Goal: Information Seeking & Learning: Learn about a topic

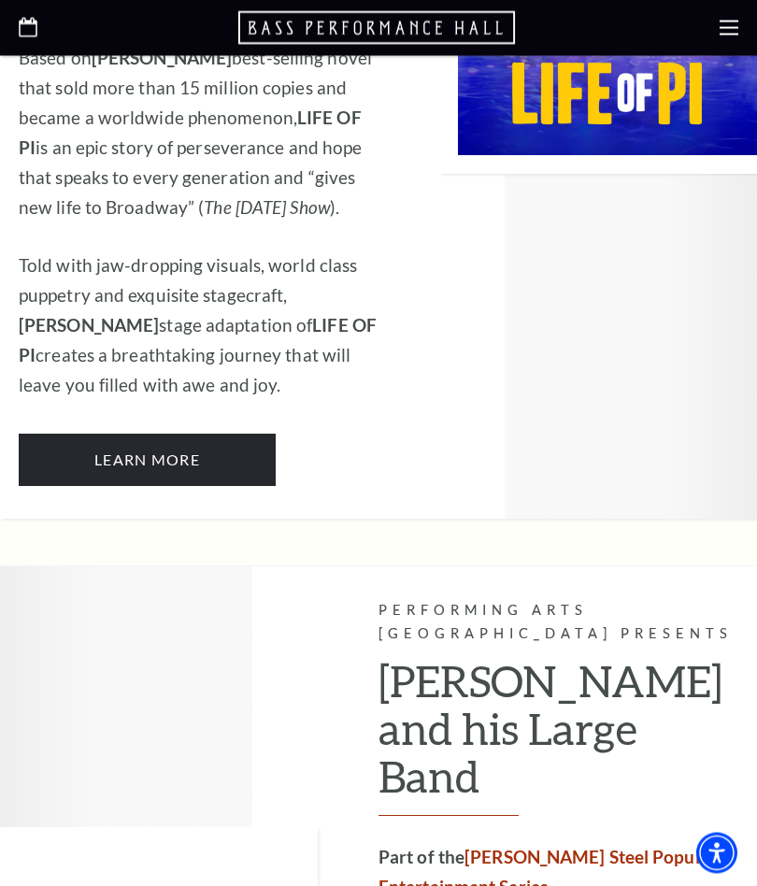
scroll to position [2271, 0]
click at [186, 434] on link "Learn More" at bounding box center [147, 460] width 257 height 52
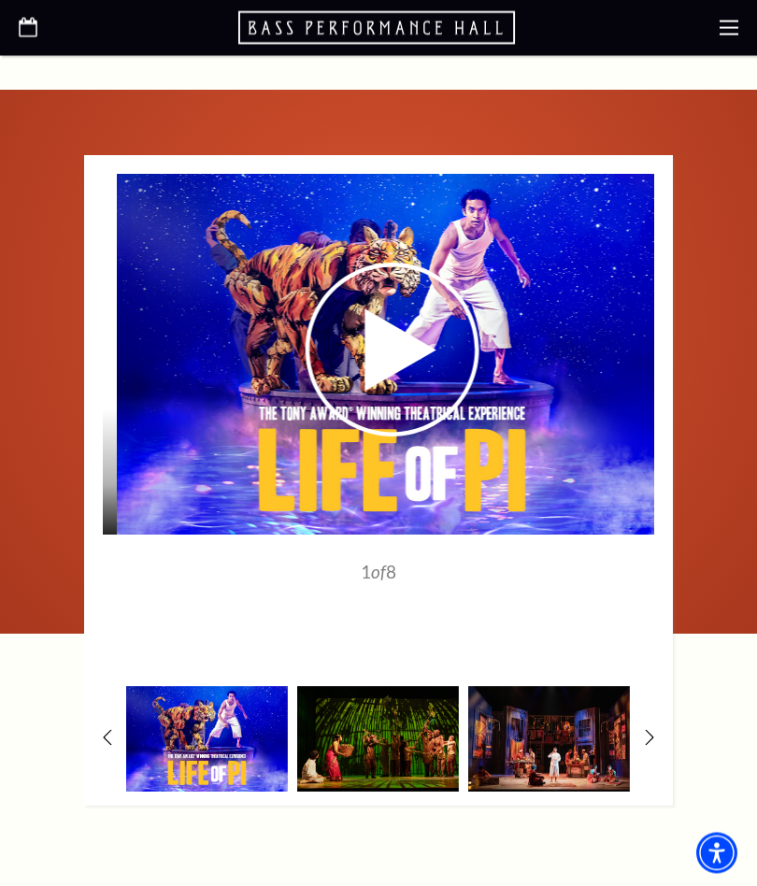
scroll to position [2891, 0]
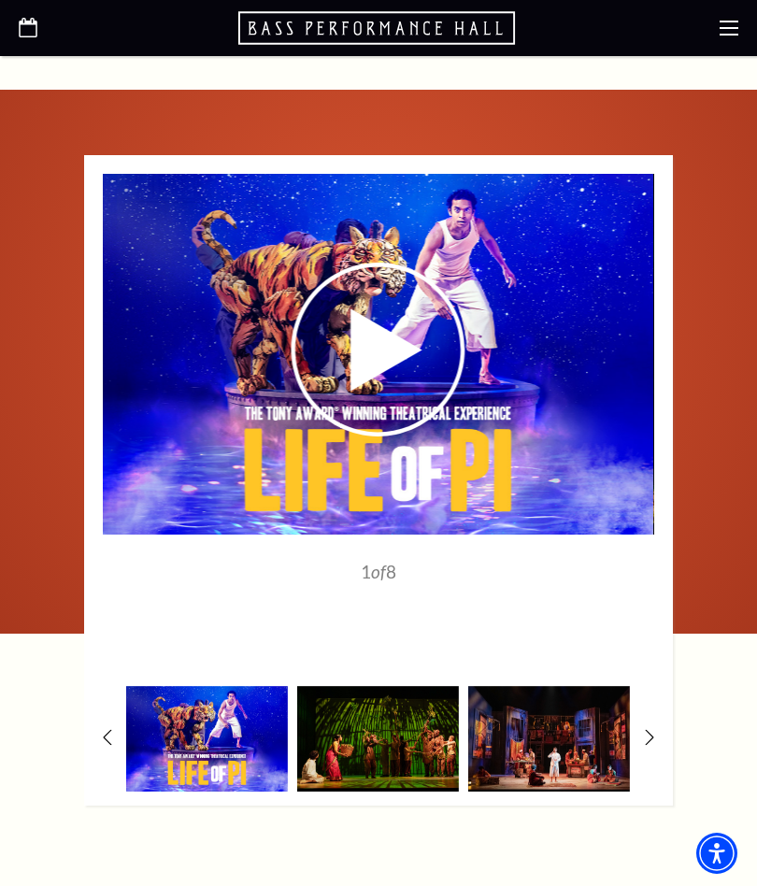
click at [403, 359] on use at bounding box center [379, 350] width 174 height 174
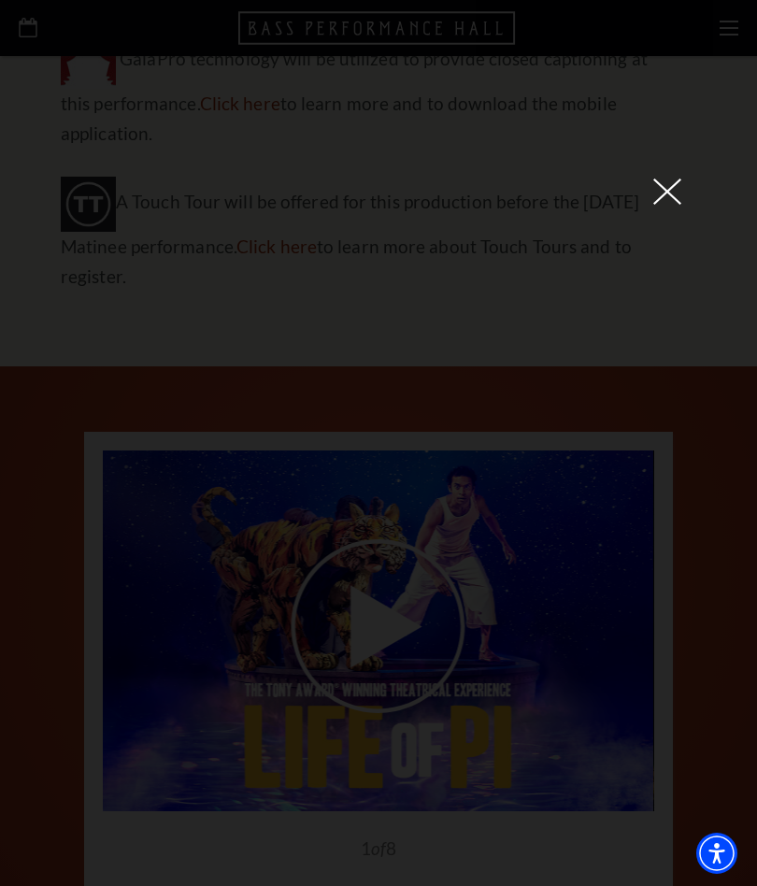
scroll to position [2613, 0]
click at [665, 205] on use at bounding box center [667, 191] width 28 height 26
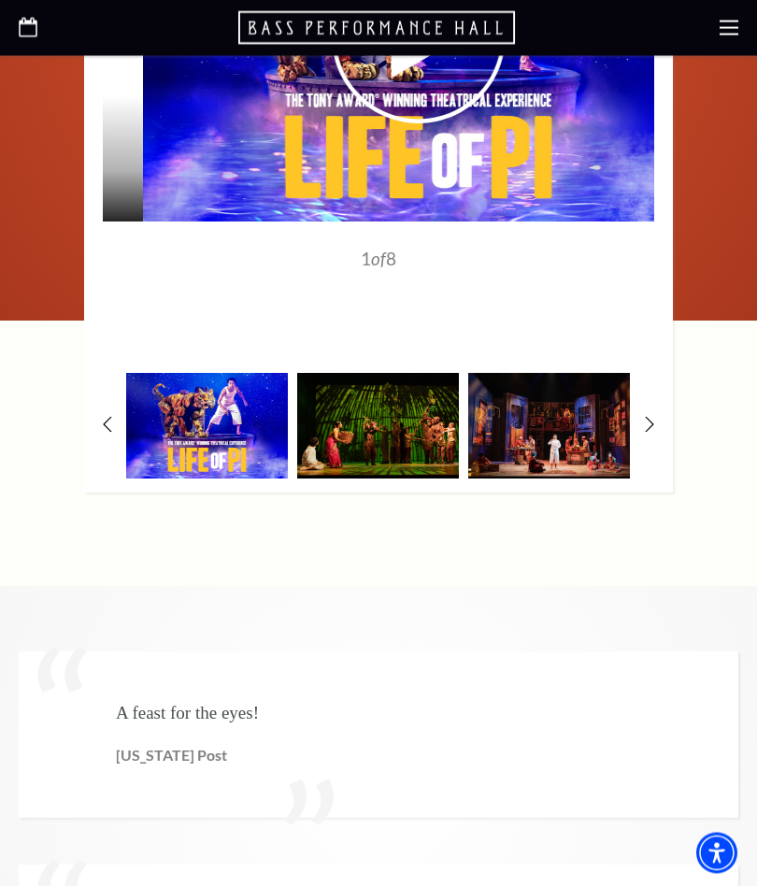
scroll to position [3204, 0]
click at [419, 446] on img at bounding box center [378, 426] width 162 height 106
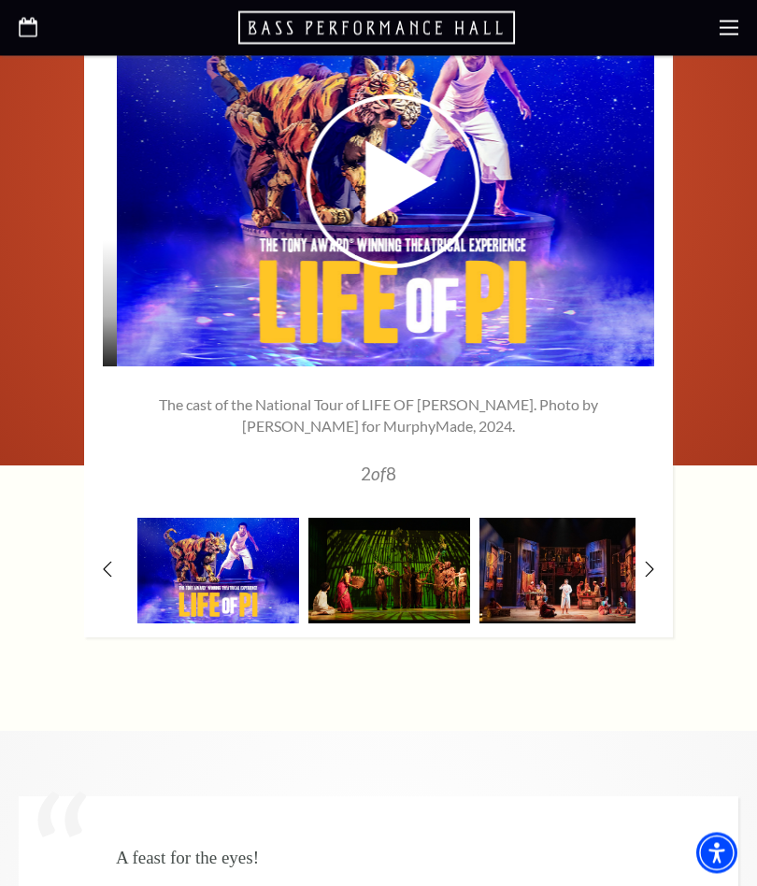
scroll to position [3059, 0]
click at [429, 560] on img at bounding box center [389, 571] width 162 height 106
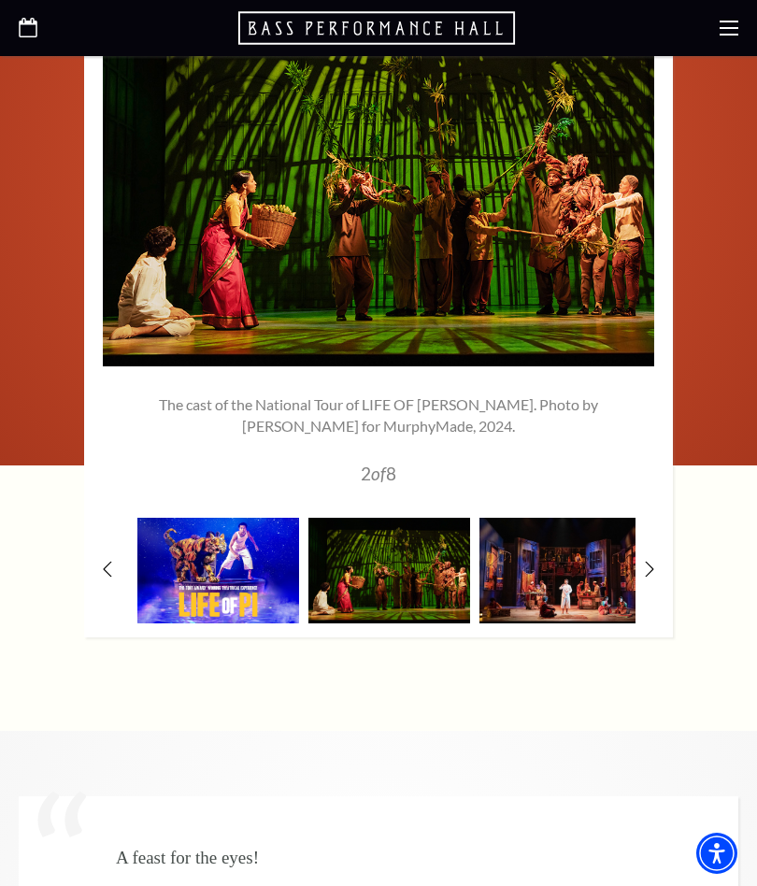
click at [577, 553] on img at bounding box center [560, 571] width 162 height 106
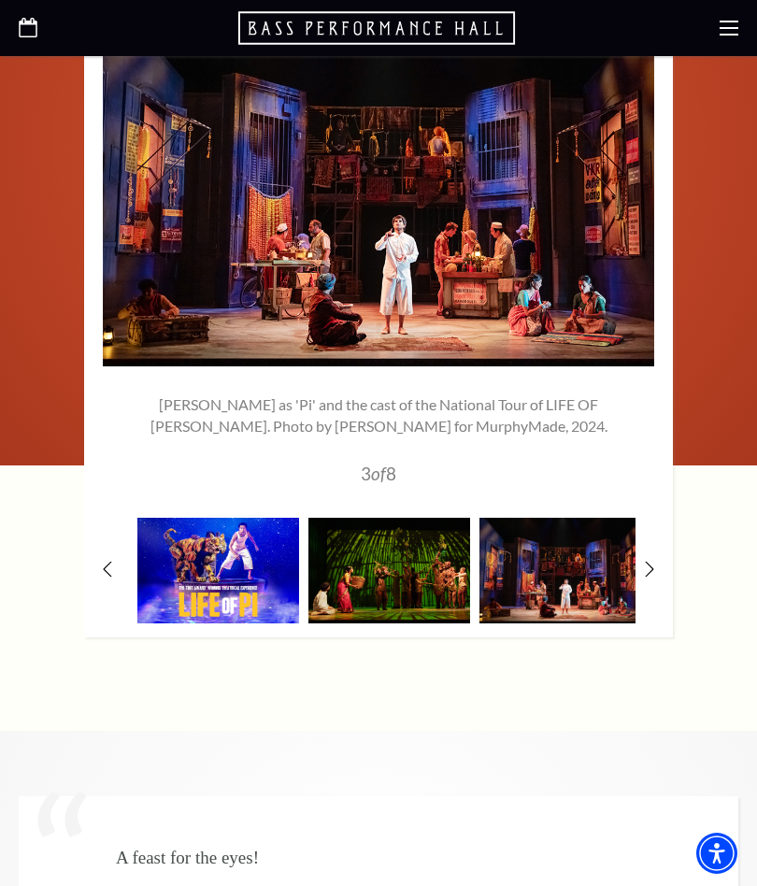
click at [654, 564] on div "1" at bounding box center [378, 312] width 589 height 651
click at [659, 566] on div "1" at bounding box center [378, 312] width 589 height 651
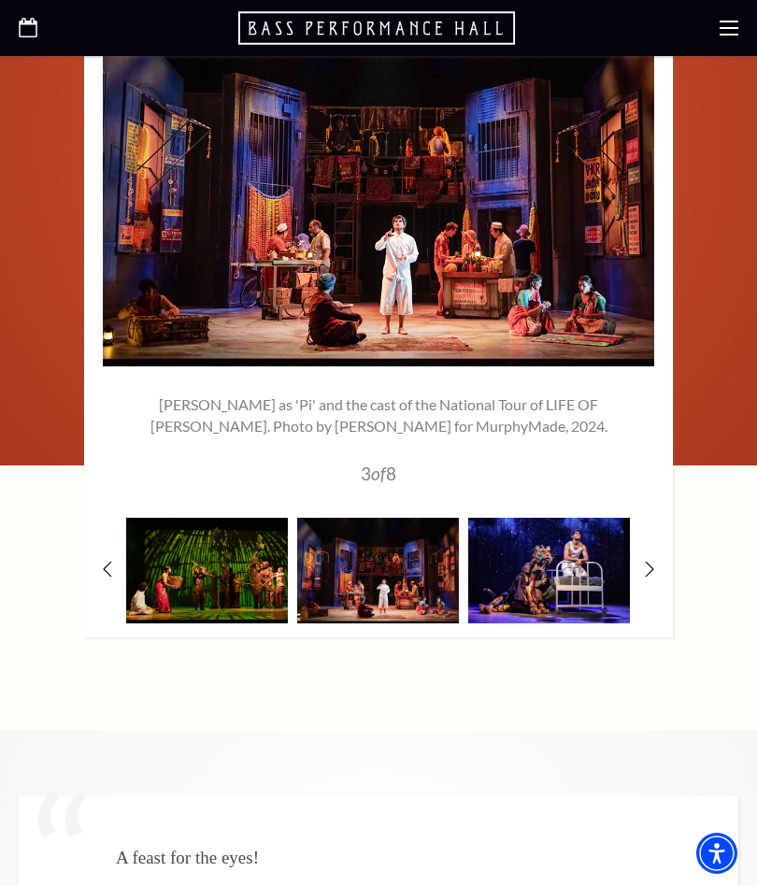
click at [590, 583] on img at bounding box center [549, 571] width 162 height 106
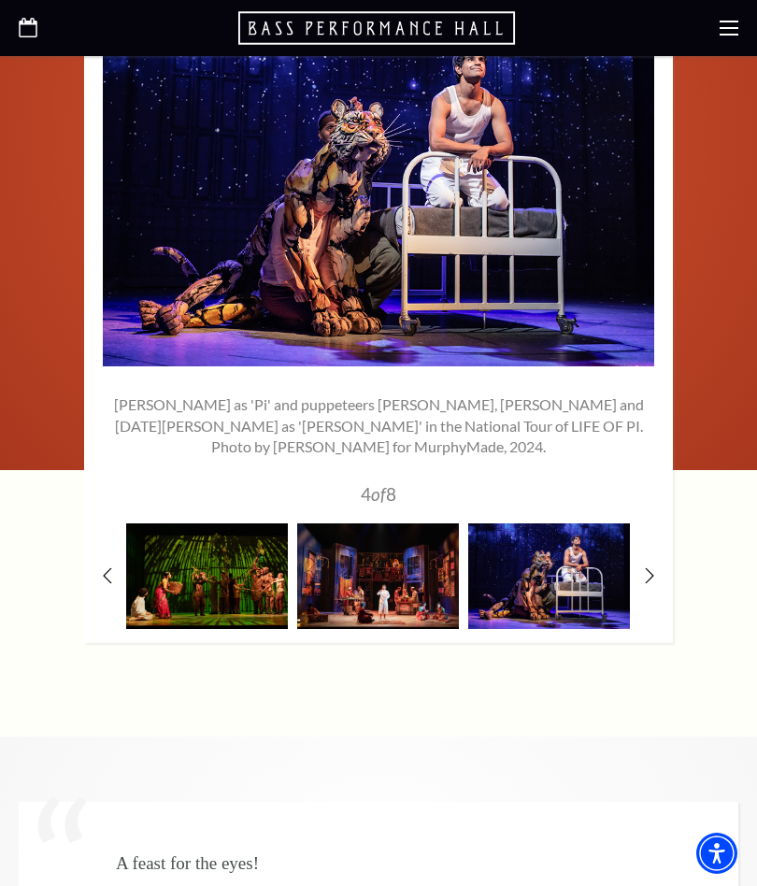
click at [652, 574] on icon at bounding box center [649, 575] width 9 height 16
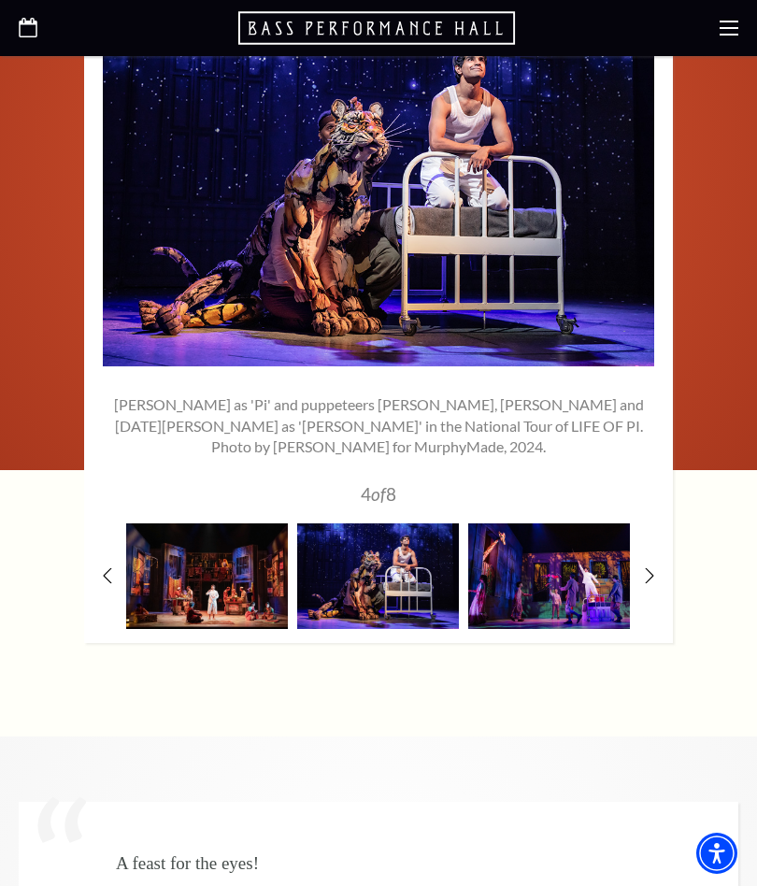
click at [596, 580] on img at bounding box center [549, 576] width 162 height 106
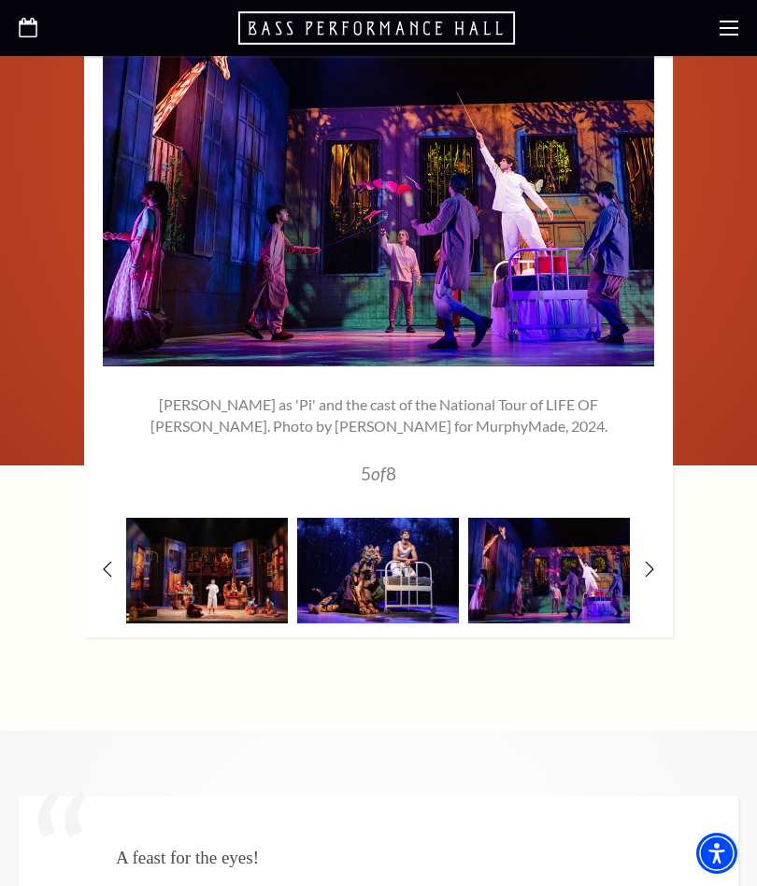
click at [659, 570] on div "1" at bounding box center [378, 312] width 589 height 651
click at [593, 575] on img at bounding box center [549, 571] width 162 height 106
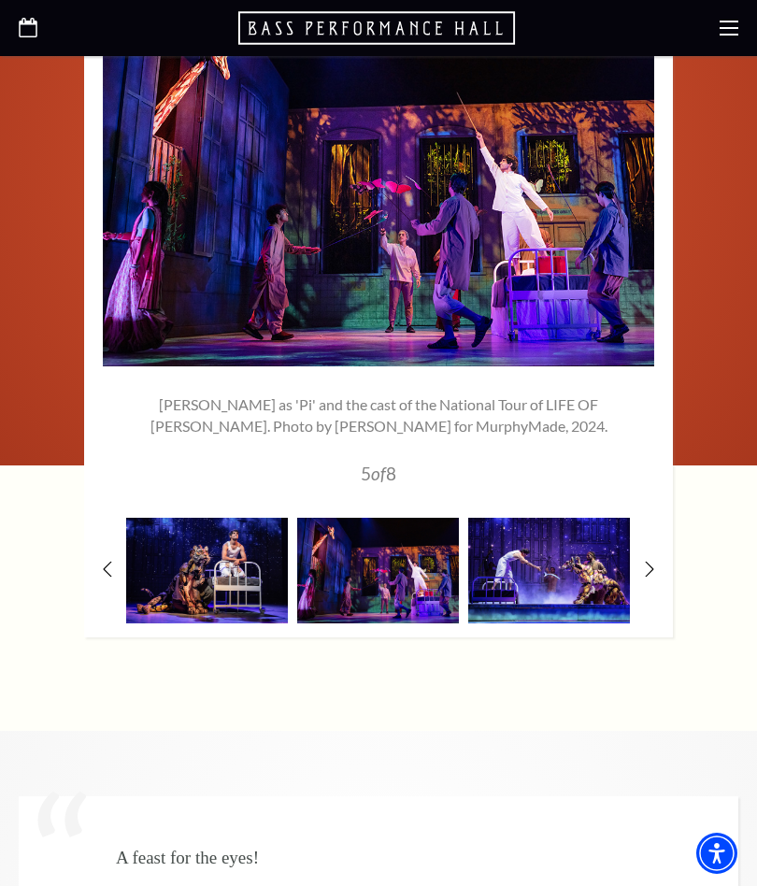
click at [597, 581] on img at bounding box center [549, 571] width 162 height 106
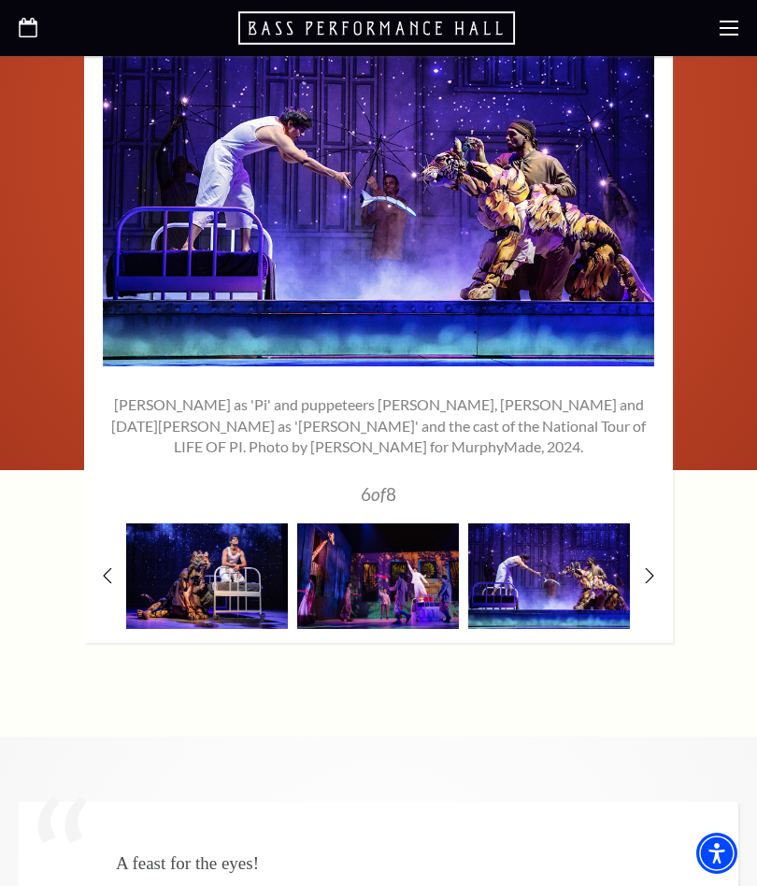
click at [650, 576] on icon at bounding box center [649, 575] width 9 height 16
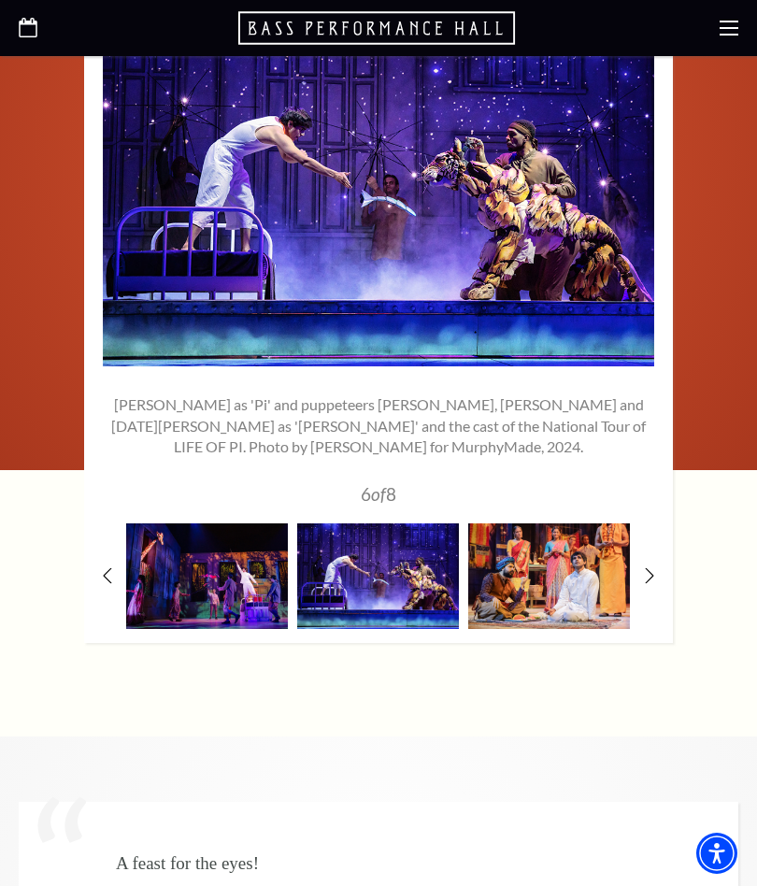
click at [592, 581] on img at bounding box center [549, 576] width 162 height 106
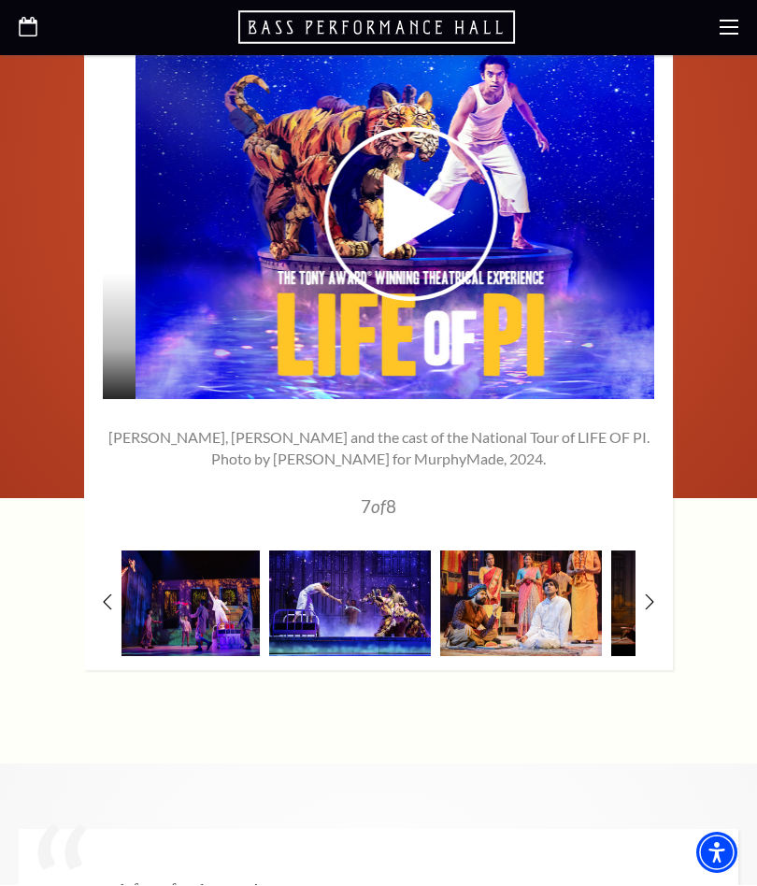
scroll to position [3026, 0]
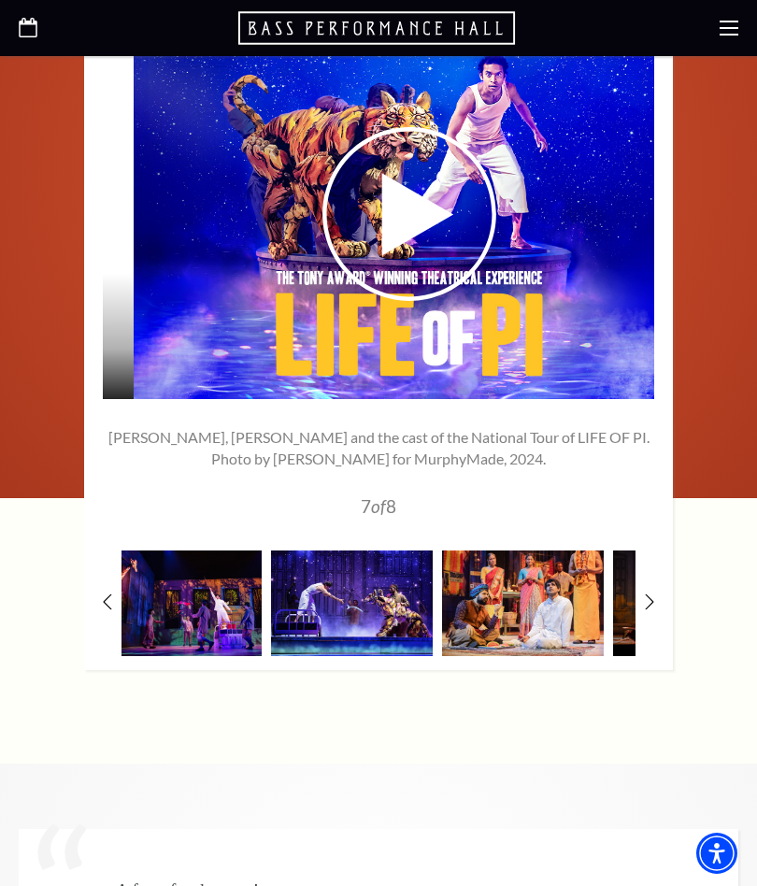
click at [554, 612] on img at bounding box center [523, 603] width 162 height 106
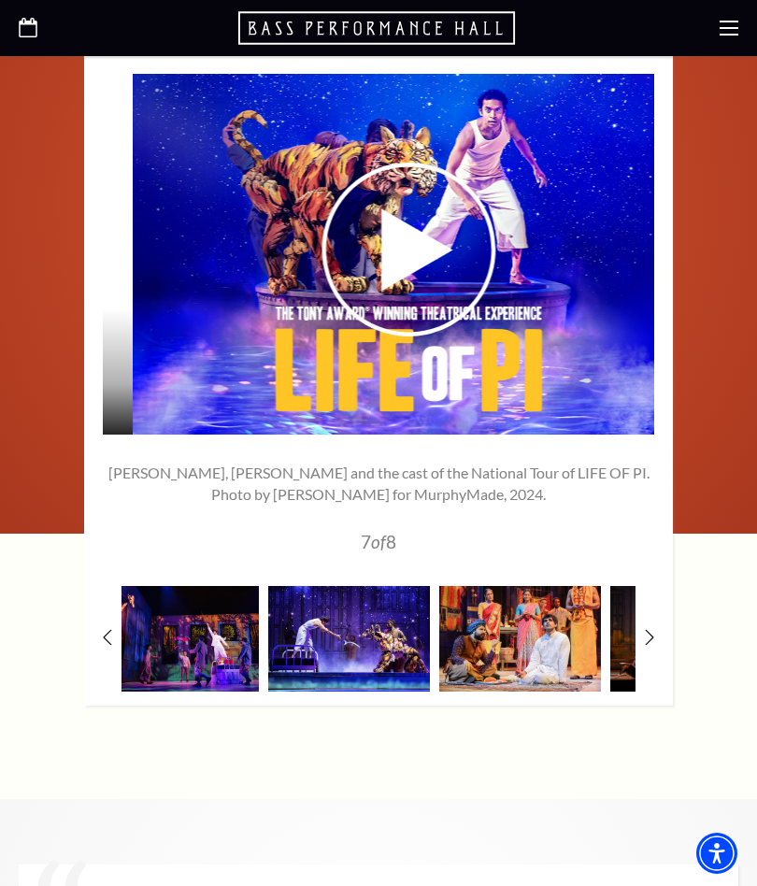
scroll to position [3016, 0]
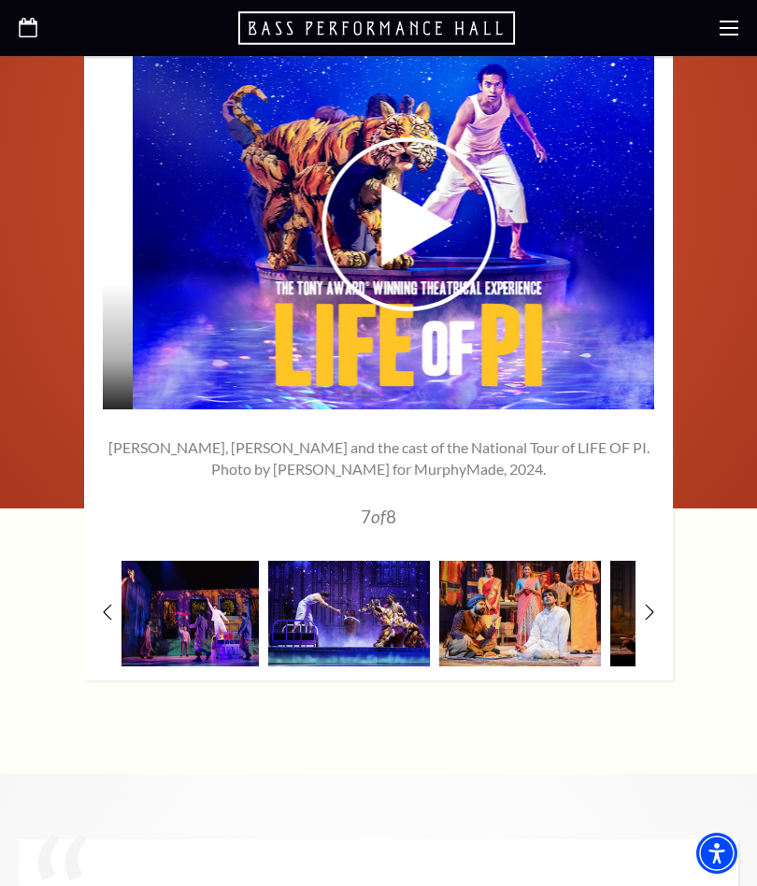
click at [548, 610] on img at bounding box center [520, 614] width 162 height 106
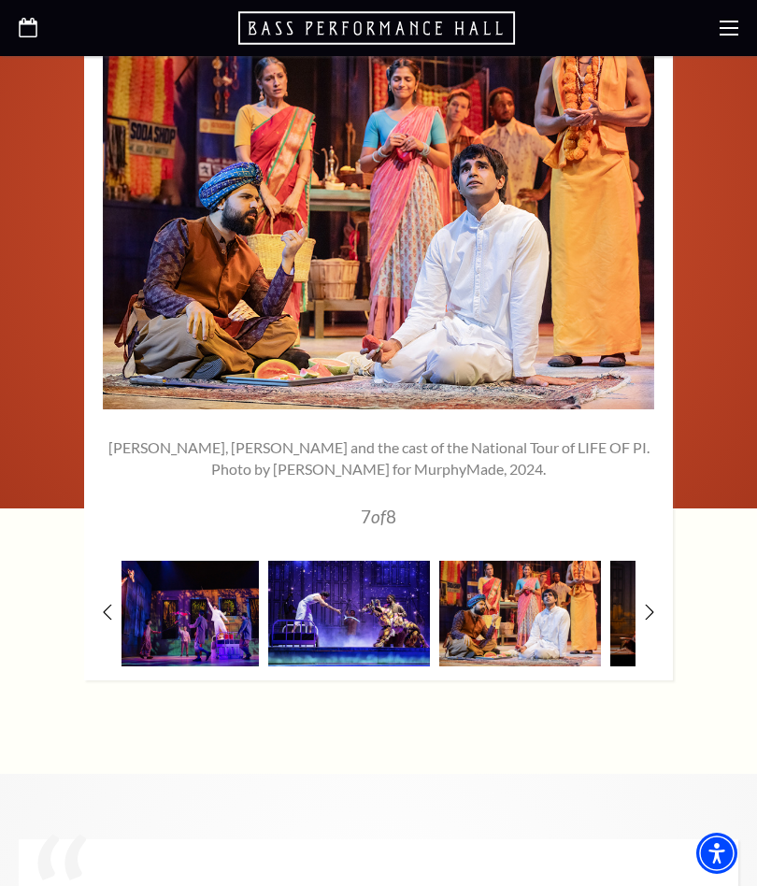
click at [633, 613] on img at bounding box center [691, 614] width 162 height 106
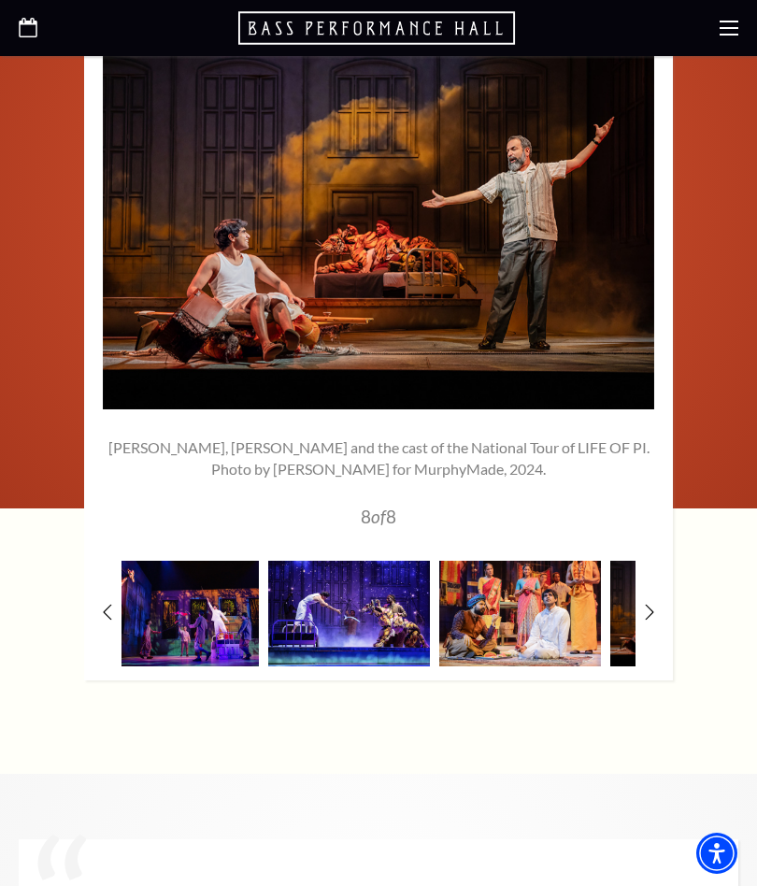
click at [656, 608] on div "1" at bounding box center [378, 355] width 589 height 651
click at [627, 612] on img at bounding box center [691, 614] width 162 height 106
click at [667, 612] on div "1" at bounding box center [378, 355] width 589 height 651
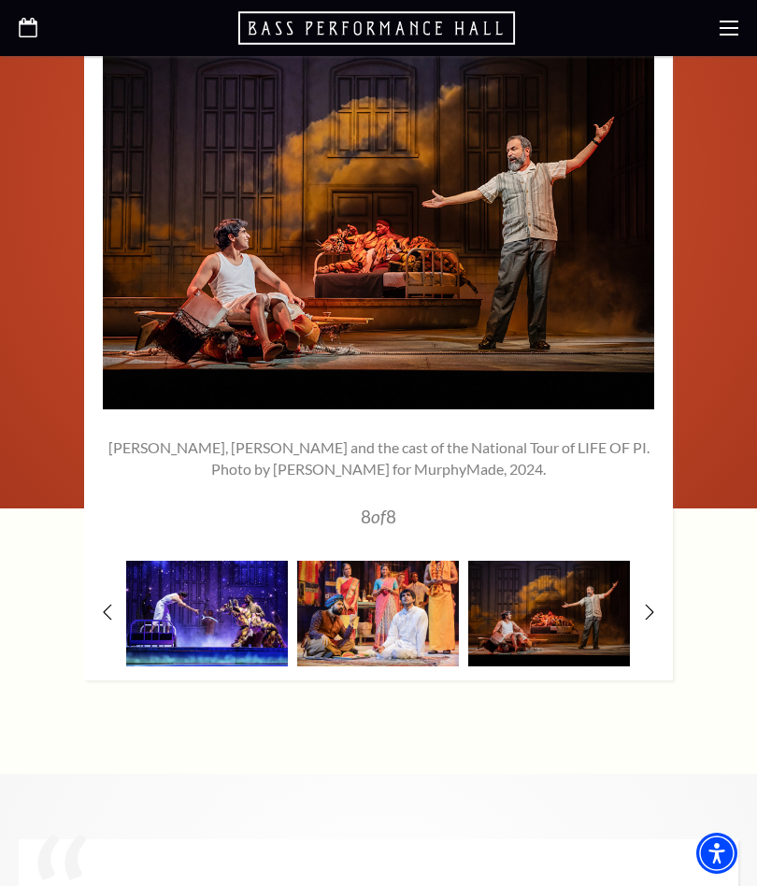
click at [653, 612] on icon at bounding box center [649, 613] width 9 height 16
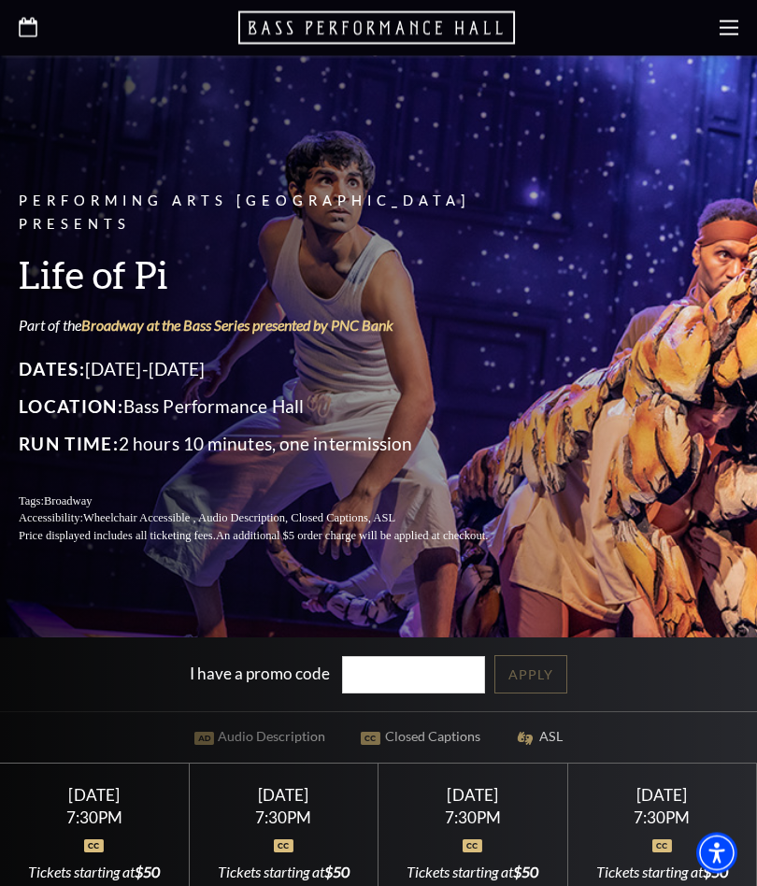
scroll to position [0, 0]
